Goal: Find contact information: Find contact information

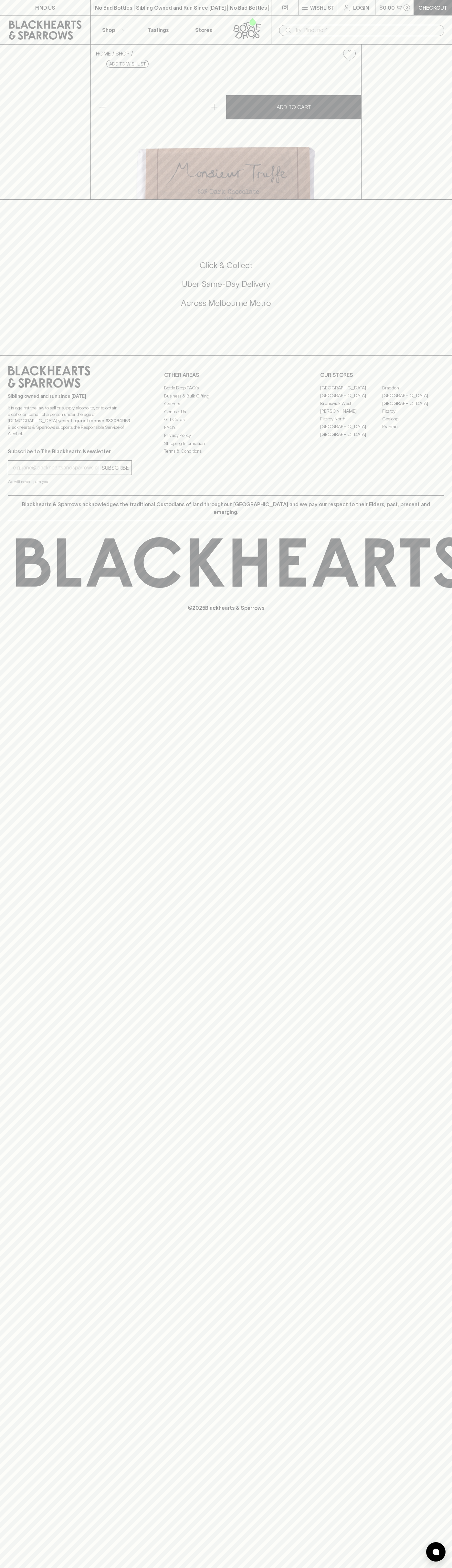
click at [70, 10] on link "FIND US" at bounding box center [45, 7] width 90 height 15
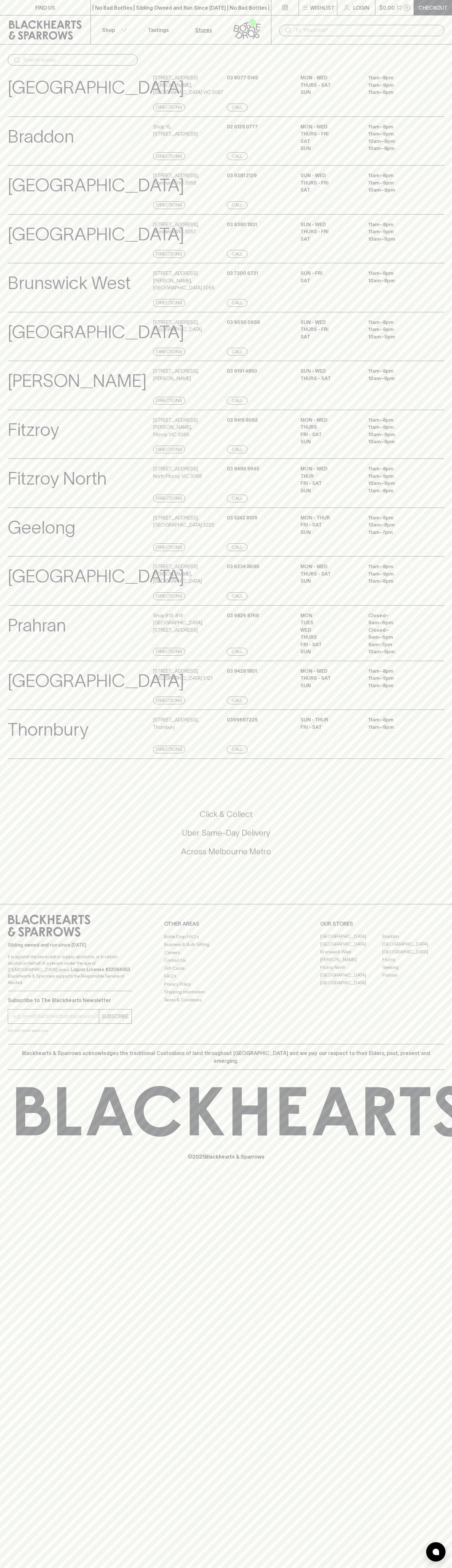
click at [188, 1567] on html "FIND US | No Bad Bottles | Sibling Owned and Run Since [DATE] | No Bad Bottles …" at bounding box center [226, 784] width 452 height 1568
click at [0, 102] on div "[GEOGRAPHIC_DATA] View Store Details [STREET_ADDRESS][PERSON_NAME] Directions […" at bounding box center [226, 92] width 452 height 49
